Goal: Navigation & Orientation: Find specific page/section

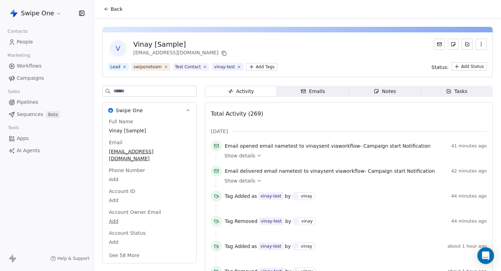
click at [22, 45] on span "People" at bounding box center [25, 41] width 16 height 7
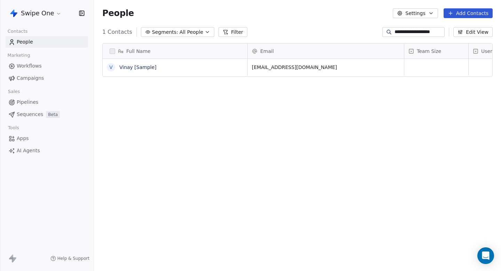
scroll to position [238, 407]
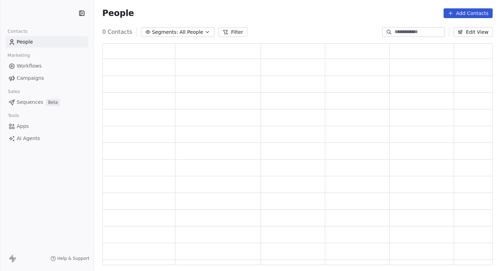
scroll to position [222, 390]
